Goal: Information Seeking & Learning: Learn about a topic

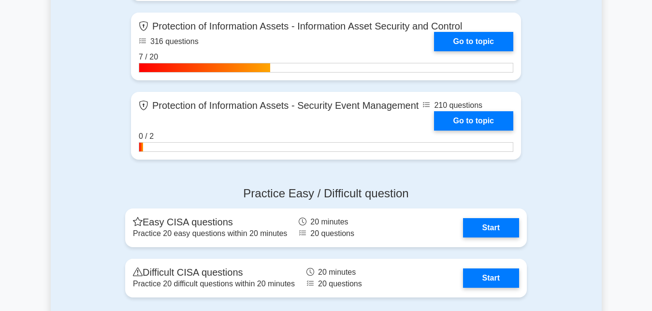
scroll to position [1085, 0]
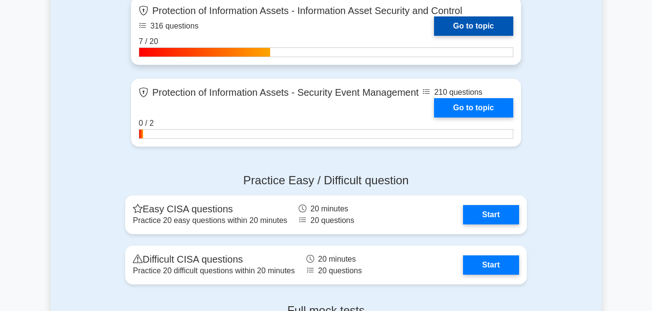
click at [455, 26] on link "Go to topic" at bounding box center [473, 25] width 79 height 19
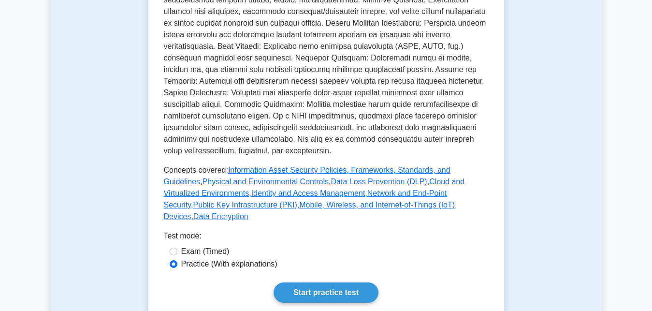
scroll to position [542, 0]
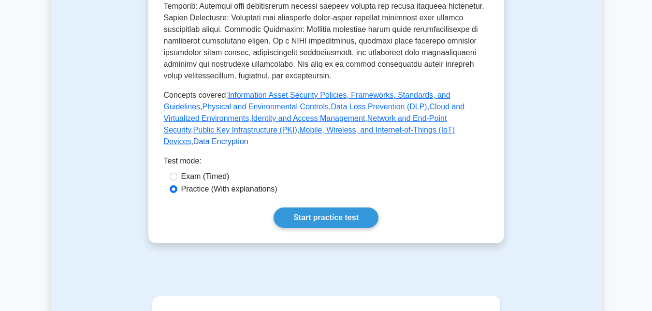
click at [248, 137] on link "Data Encryption" at bounding box center [220, 141] width 55 height 8
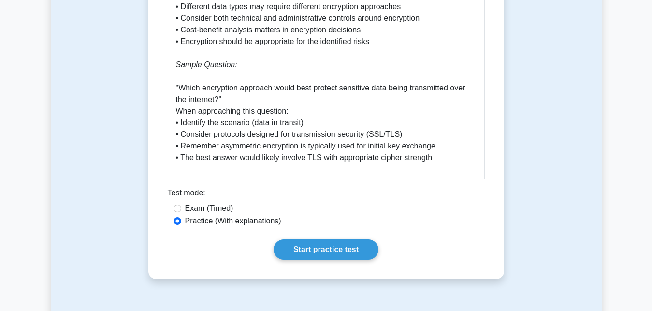
scroll to position [1430, 0]
